Goal: Task Accomplishment & Management: Use online tool/utility

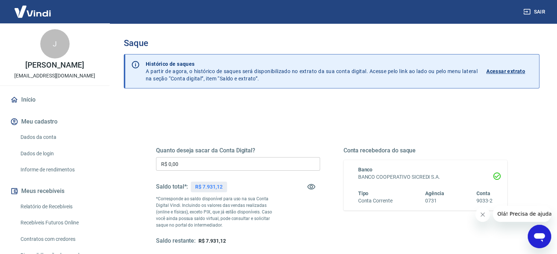
drag, startPoint x: 196, startPoint y: 162, endPoint x: 132, endPoint y: 157, distance: 65.0
click at [132, 157] on div "Quanto deseja sacar da Conta Digital? R$ 0,00 ​ Saldo total*: R$ 7.931,12 *Corr…" at bounding box center [331, 231] width 415 height 262
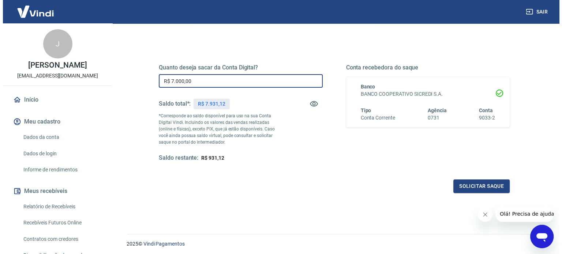
scroll to position [70, 0]
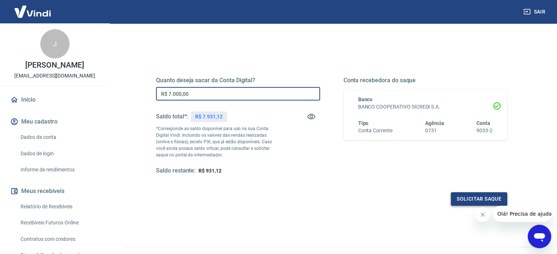
type input "R$ 7.000,00"
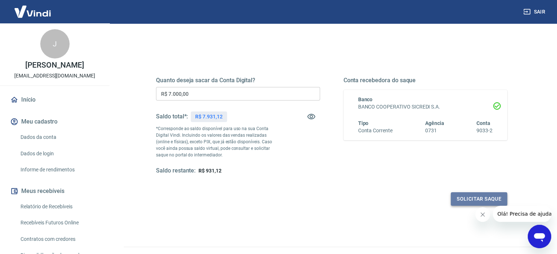
click at [463, 196] on button "Solicitar saque" at bounding box center [478, 199] width 56 height 14
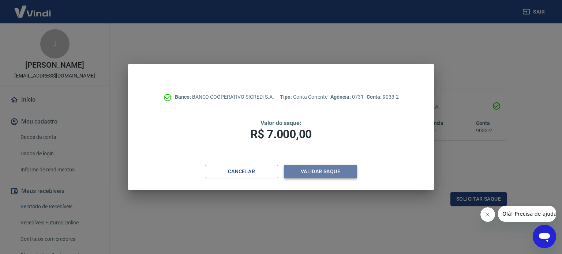
click at [325, 172] on button "Validar saque" at bounding box center [320, 172] width 73 height 14
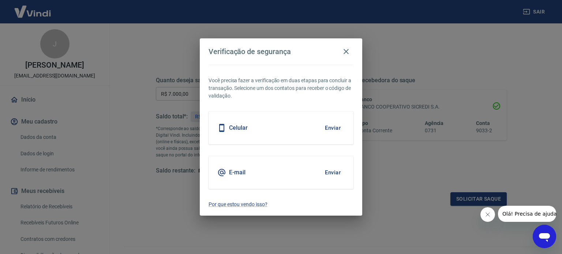
click at [335, 127] on button "Enviar" at bounding box center [333, 127] width 24 height 15
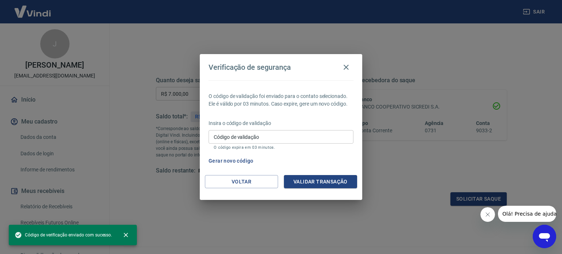
click at [293, 136] on input "Código de validação" at bounding box center [281, 137] width 145 height 14
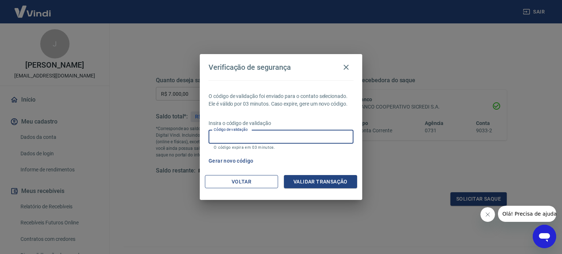
click at [225, 184] on button "Voltar" at bounding box center [241, 182] width 73 height 14
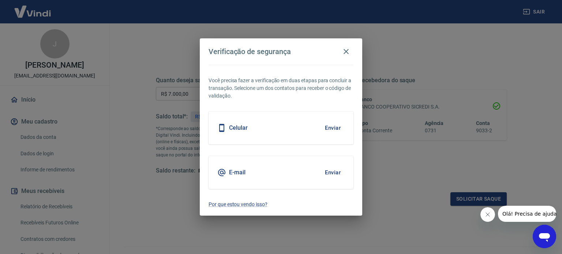
click at [330, 171] on button "Enviar" at bounding box center [333, 172] width 24 height 15
click at [331, 173] on button "Enviar" at bounding box center [333, 172] width 24 height 15
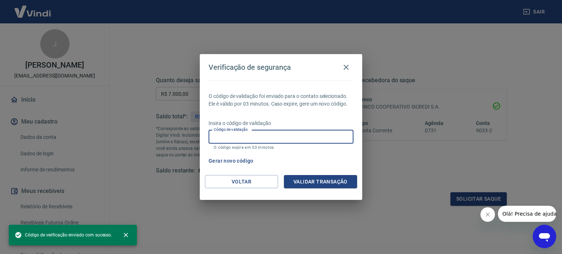
click at [272, 134] on input "Código de validação" at bounding box center [281, 137] width 145 height 14
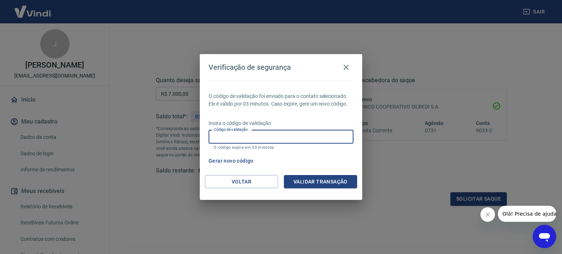
paste input "823263"
type input "823263"
click at [310, 180] on button "Validar transação" at bounding box center [320, 182] width 73 height 14
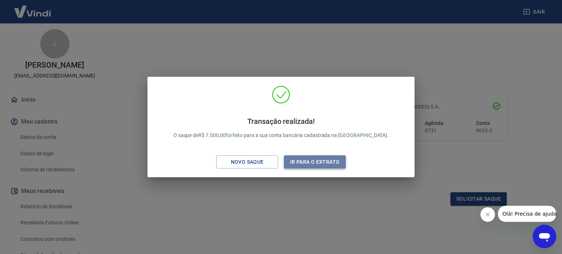
click at [297, 164] on button "Ir para o extrato" at bounding box center [315, 163] width 62 height 14
